Goal: Task Accomplishment & Management: Manage account settings

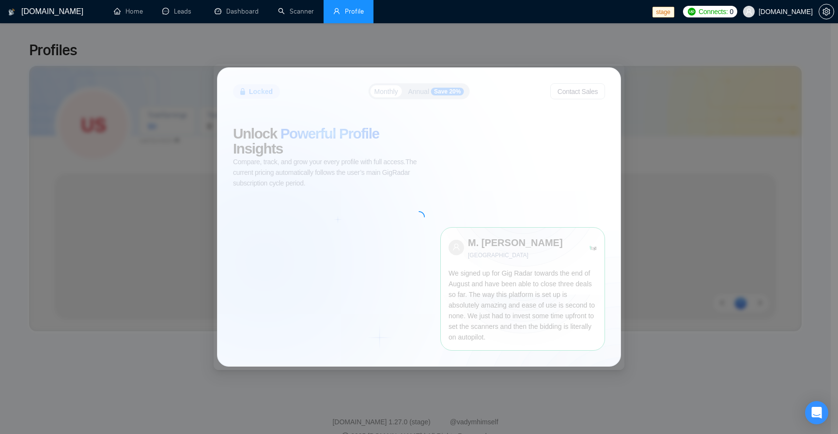
click at [729, 35] on div "Locked Monthly Annual Save 20% Contact Sales Unlock Powerful Profile Insights C…" at bounding box center [419, 217] width 838 height 434
click at [141, 16] on link "Home" at bounding box center [128, 11] width 29 height 8
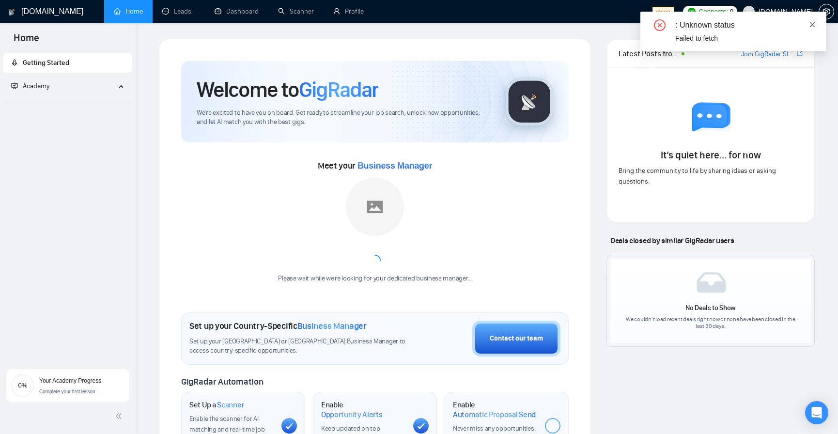
click at [814, 25] on icon "close" at bounding box center [812, 24] width 7 height 7
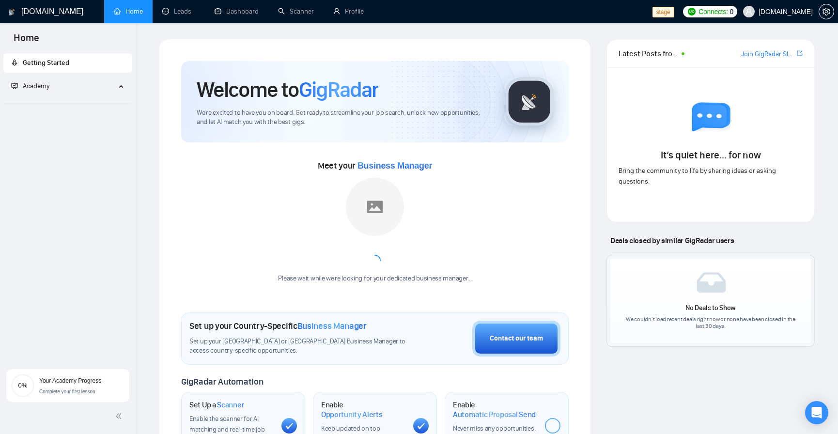
click at [92, 87] on span "Academy" at bounding box center [63, 86] width 105 height 19
click at [113, 84] on span "Academy" at bounding box center [63, 86] width 105 height 19
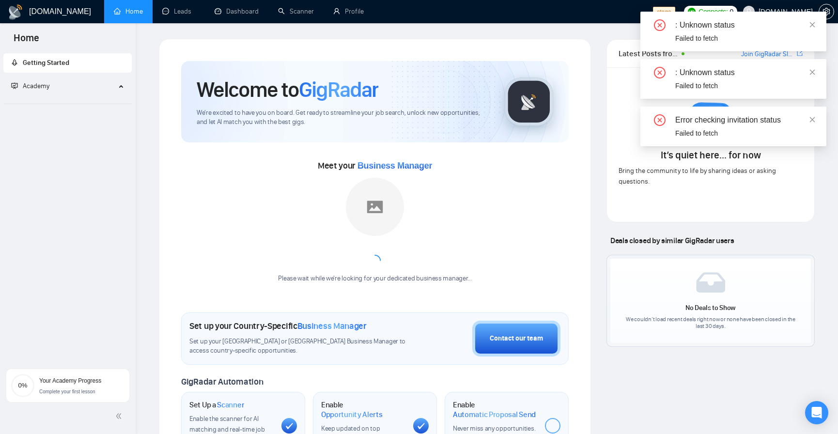
click at [88, 97] on li "Academy" at bounding box center [67, 92] width 128 height 30
click at [811, 28] on span at bounding box center [812, 25] width 7 height 8
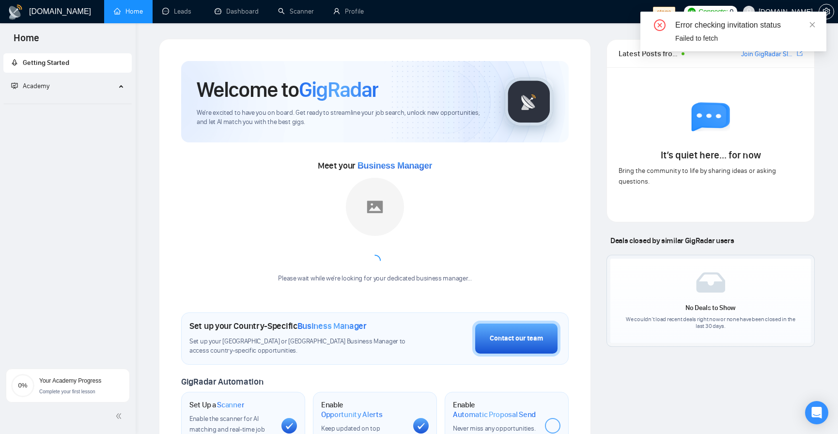
click at [811, 28] on span at bounding box center [812, 25] width 7 height 8
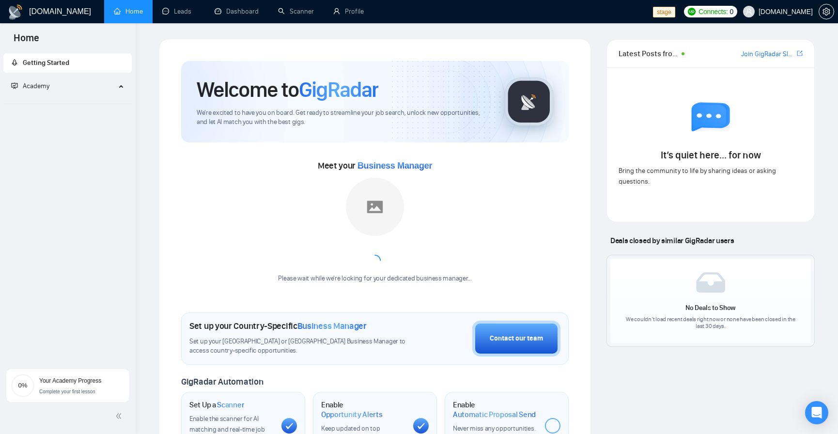
click at [789, 12] on span "stfalcon.com" at bounding box center [786, 12] width 54 height 0
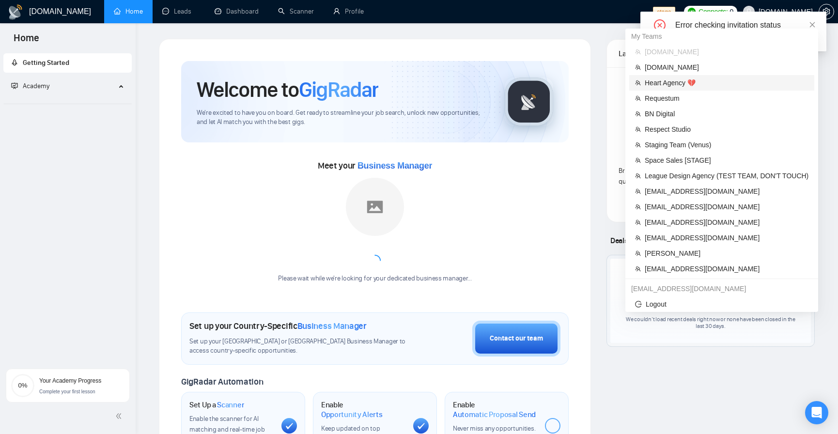
click at [679, 80] on span "Heart Agency 💔" at bounding box center [727, 83] width 164 height 11
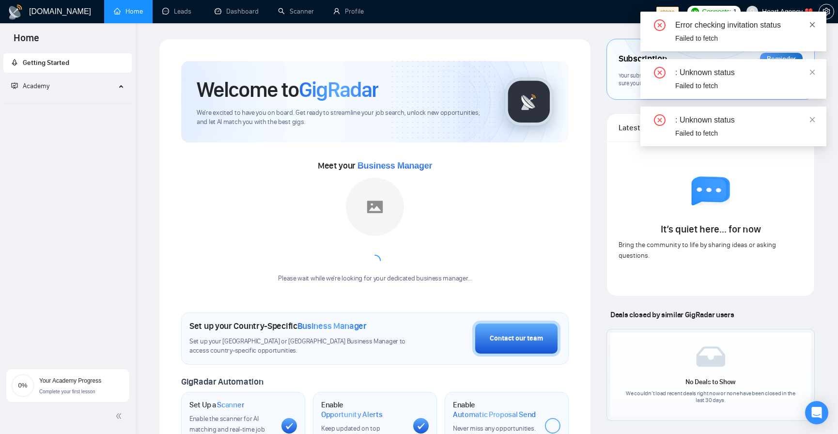
click at [810, 22] on icon "close" at bounding box center [812, 24] width 5 height 5
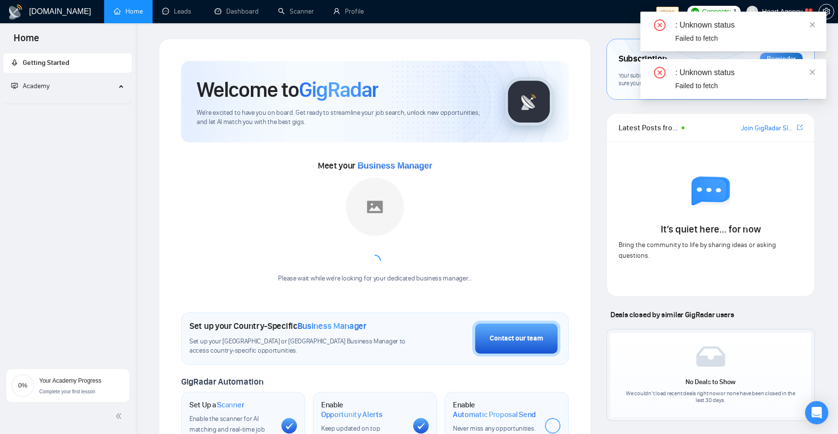
click at [60, 87] on span "Academy" at bounding box center [63, 86] width 105 height 19
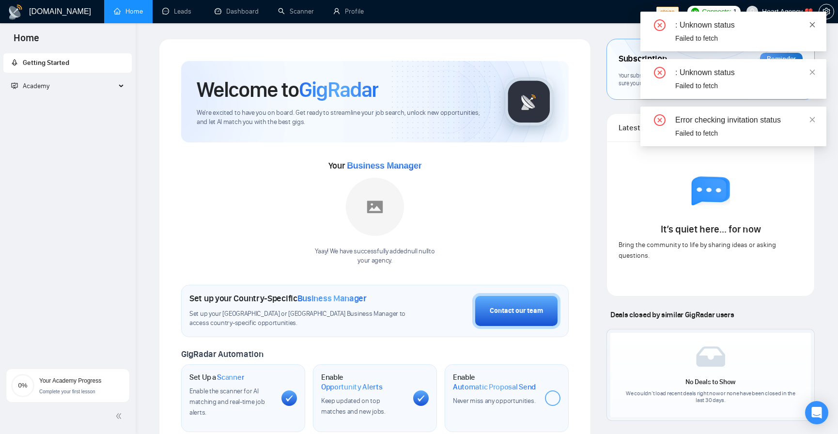
click at [815, 24] on icon "close" at bounding box center [812, 24] width 7 height 7
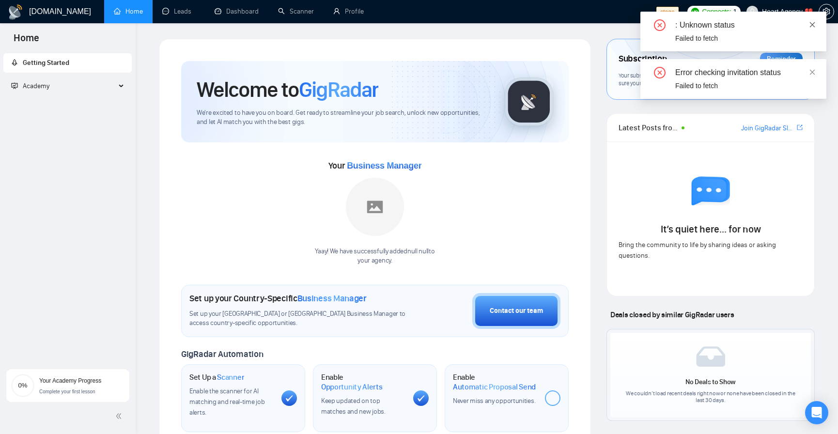
click at [811, 29] on link at bounding box center [812, 24] width 7 height 11
click at [811, 24] on icon "close" at bounding box center [812, 24] width 7 height 7
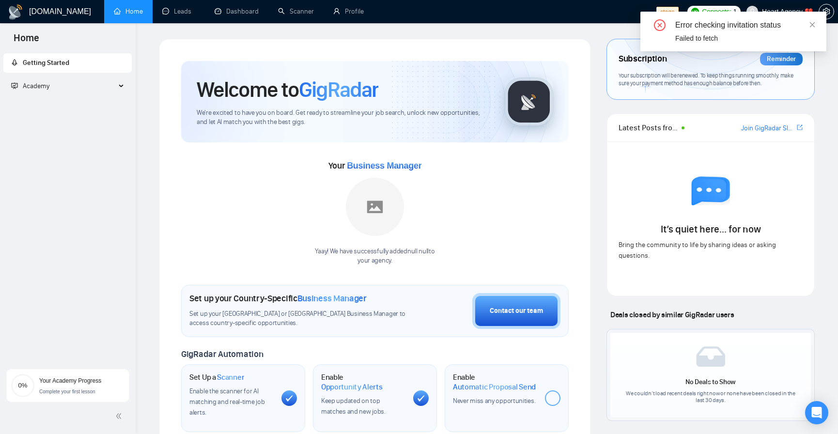
click at [811, 24] on icon "close" at bounding box center [812, 24] width 7 height 7
click at [813, 24] on icon "close" at bounding box center [812, 24] width 5 height 5
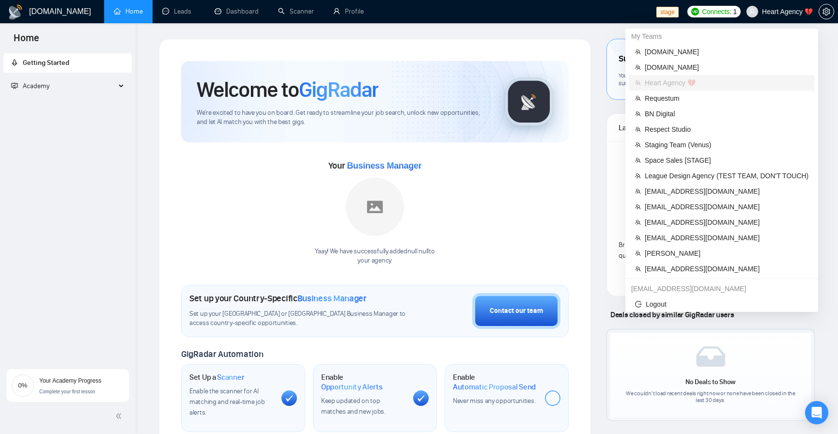
click at [795, 12] on span "Heart Agency 💔" at bounding box center [787, 12] width 51 height 0
click at [683, 301] on span "Logout" at bounding box center [721, 304] width 173 height 11
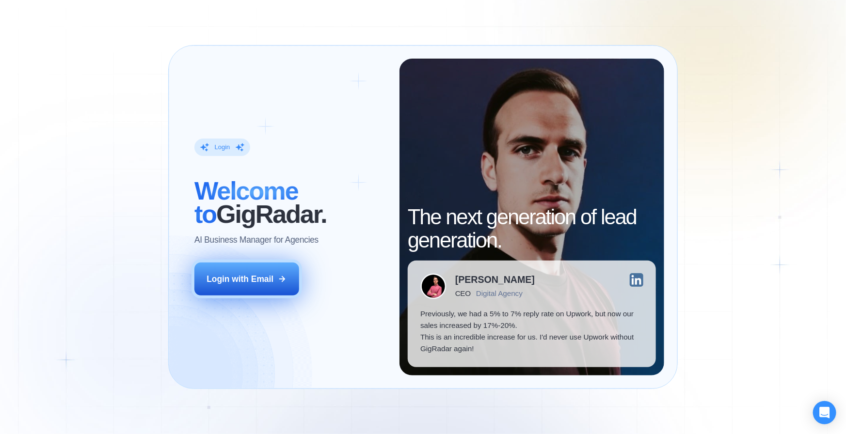
click at [286, 287] on button "Login with Email" at bounding box center [246, 279] width 105 height 33
click at [238, 268] on button "Login with Email" at bounding box center [246, 279] width 105 height 33
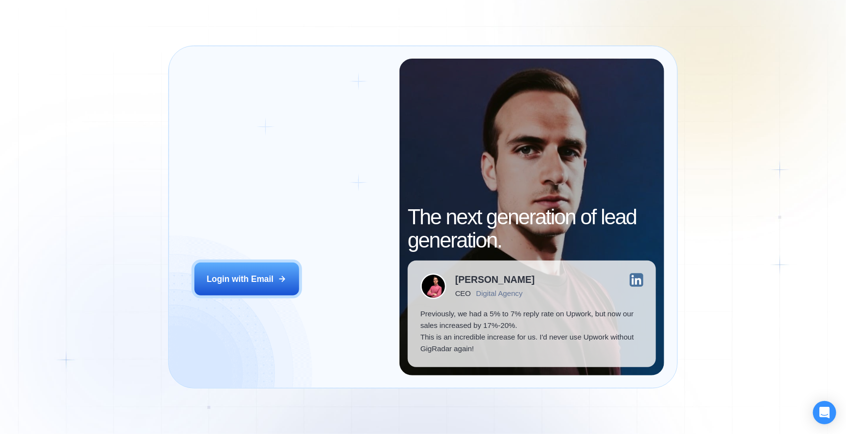
click at [714, 271] on div "Login ‍ Welcome to GigRadar. AI Business Manager for Agencies Login with Email …" at bounding box center [423, 217] width 846 height 434
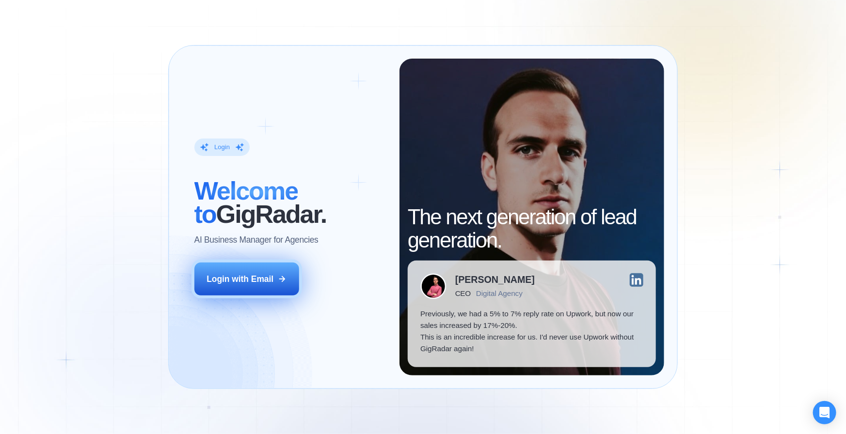
click at [252, 281] on div "Login with Email" at bounding box center [239, 279] width 67 height 12
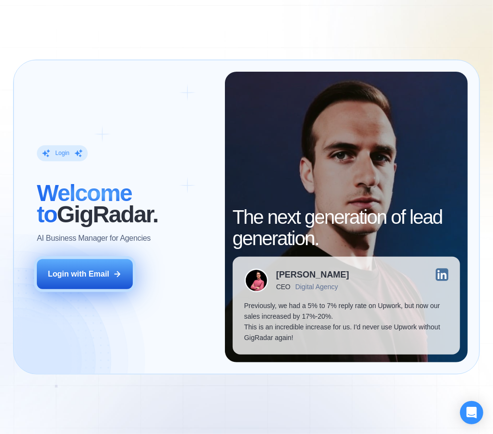
click at [95, 261] on button "Login with Email" at bounding box center [85, 274] width 96 height 30
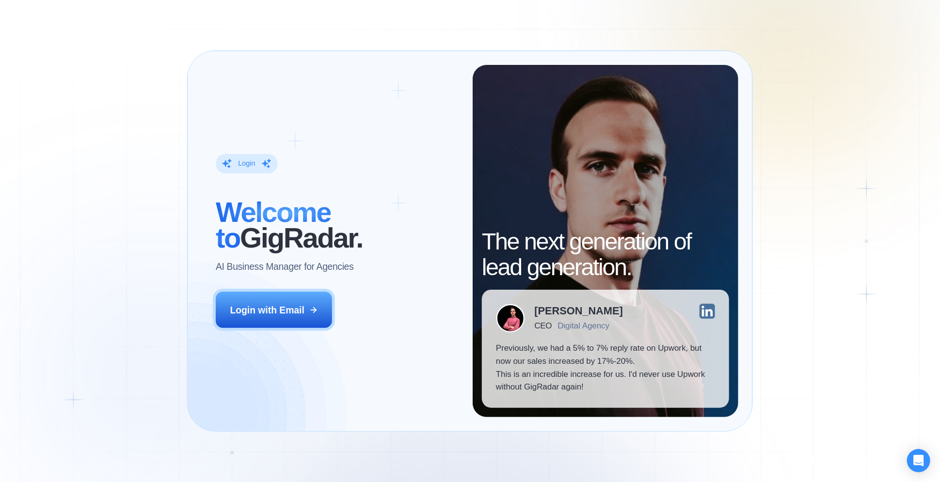
click at [300, 330] on div "Login ‍ Welcome to GigRadar. AI Business Manager for Agencies Login with Email" at bounding box center [337, 241] width 271 height 353
click at [303, 289] on div "Login ‍ Welcome to GigRadar. AI Business Manager for Agencies Login with Email" at bounding box center [337, 241] width 271 height 353
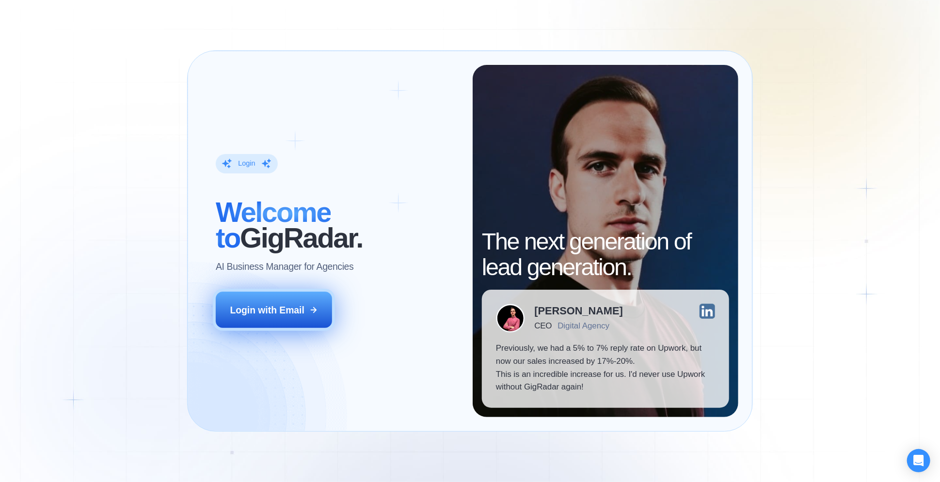
click at [306, 299] on button "Login with Email" at bounding box center [274, 310] width 116 height 36
